Goal: Navigation & Orientation: Find specific page/section

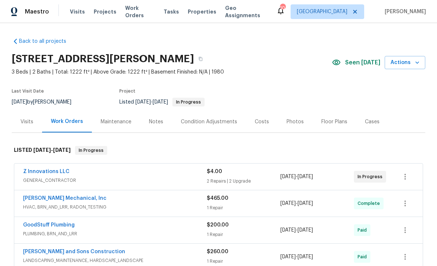
click at [26, 121] on div "Visits" at bounding box center [27, 121] width 13 height 7
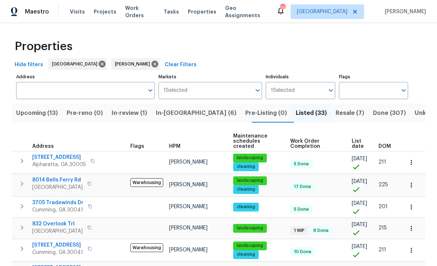
click at [38, 112] on span "Upcoming (13)" at bounding box center [37, 113] width 42 height 10
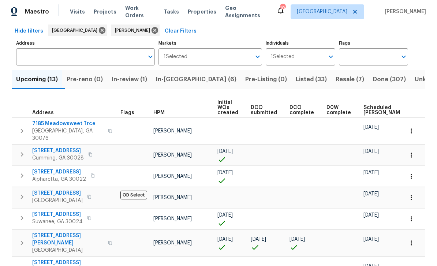
scroll to position [36, 0]
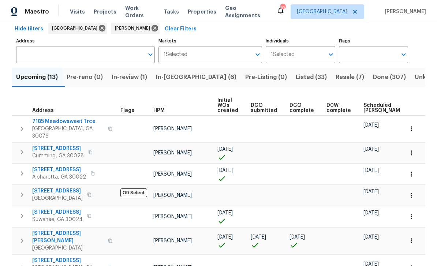
click at [225, 104] on span "Initial WOs created" at bounding box center [228, 105] width 21 height 15
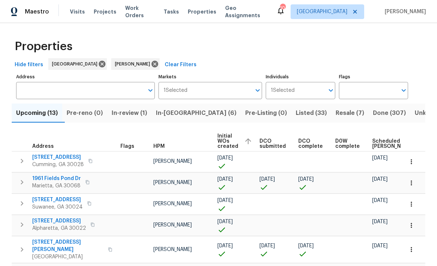
click at [380, 146] on span "Scheduled [PERSON_NAME]" at bounding box center [393, 144] width 41 height 10
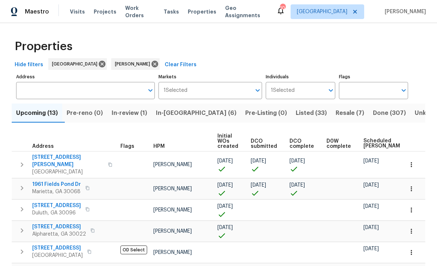
click at [23, 184] on icon "button" at bounding box center [22, 188] width 9 height 9
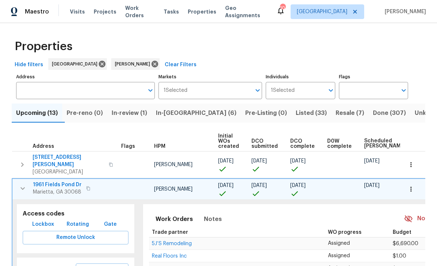
click at [39, 220] on span "Lockbox" at bounding box center [43, 224] width 22 height 9
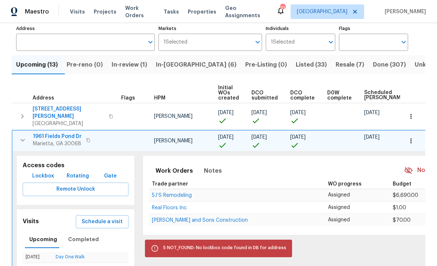
scroll to position [50, 0]
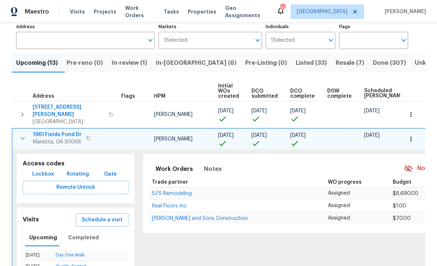
click at [88, 136] on icon "button" at bounding box center [88, 138] width 4 height 4
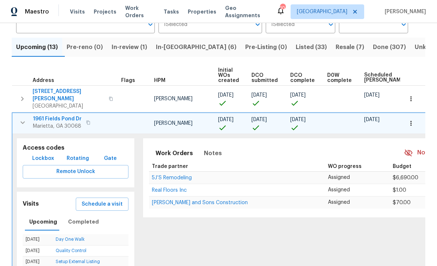
scroll to position [67, 0]
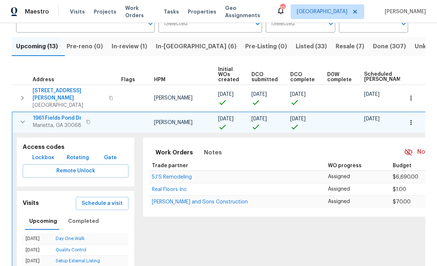
click at [51, 115] on span "1961 Fields Pond Dr" at bounding box center [57, 118] width 49 height 7
click at [413, 119] on icon "button" at bounding box center [411, 122] width 7 height 7
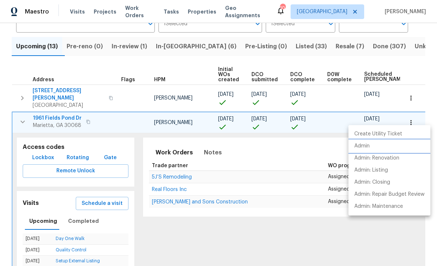
click at [364, 146] on p "Admin" at bounding box center [362, 147] width 15 height 8
